Goal: Information Seeking & Learning: Check status

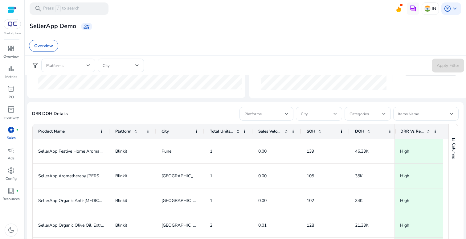
scroll to position [314, 0]
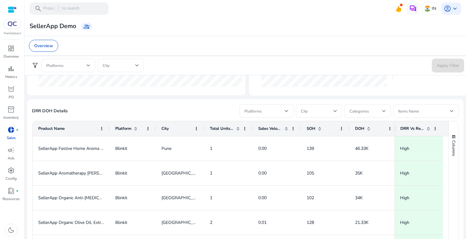
click at [222, 128] on span "Total Units Sold" at bounding box center [222, 129] width 24 height 6
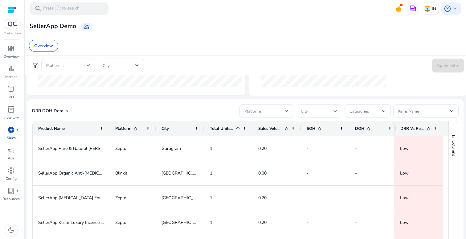
click at [222, 128] on span "Total Units Sold" at bounding box center [222, 129] width 24 height 6
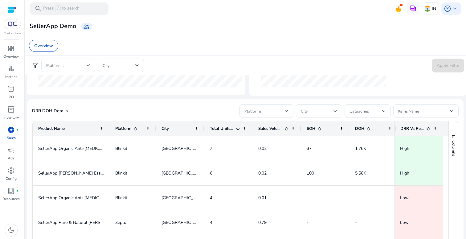
click at [233, 129] on span "Total Units Sold" at bounding box center [222, 129] width 24 height 6
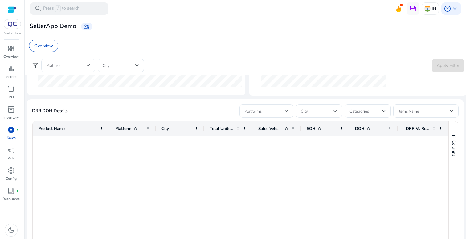
click at [233, 129] on span "Total Units Sold" at bounding box center [222, 129] width 24 height 6
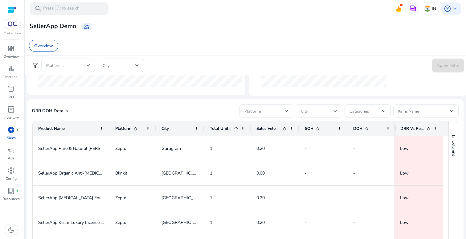
drag, startPoint x: 253, startPoint y: 128, endPoint x: 245, endPoint y: 138, distance: 12.2
click at [245, 138] on div "Product Name Platform City" at bounding box center [241, 187] width 416 height 133
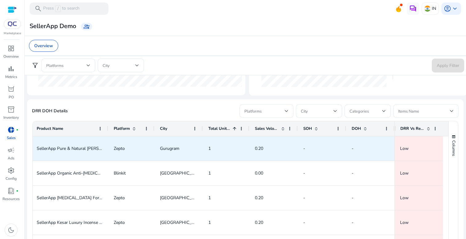
scroll to position [0, 4]
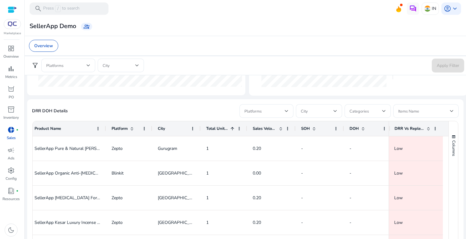
drag, startPoint x: 394, startPoint y: 130, endPoint x: 466, endPoint y: 136, distance: 72.8
click at [466, 136] on mat-sidenav-content "search Press / to search IN account_circle keyboard_arrow_down We are getting t…" at bounding box center [246, 119] width 442 height 239
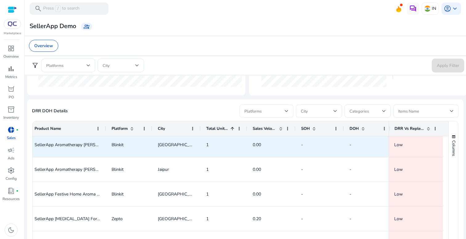
scroll to position [0, 0]
